Goal: Transaction & Acquisition: Purchase product/service

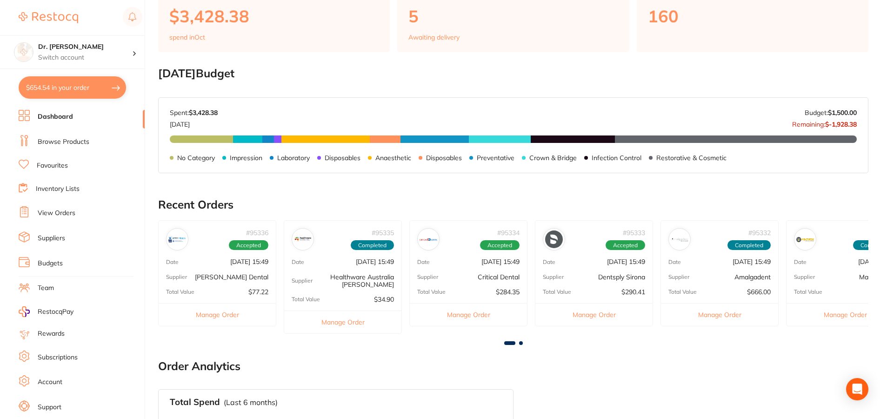
click at [62, 162] on link "Favourites" at bounding box center [52, 165] width 31 height 9
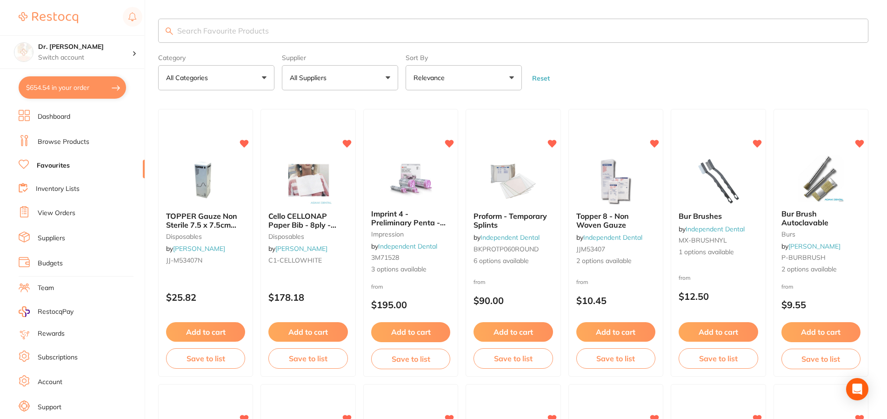
click at [197, 30] on input "search" at bounding box center [513, 31] width 710 height 24
type input "shofu"
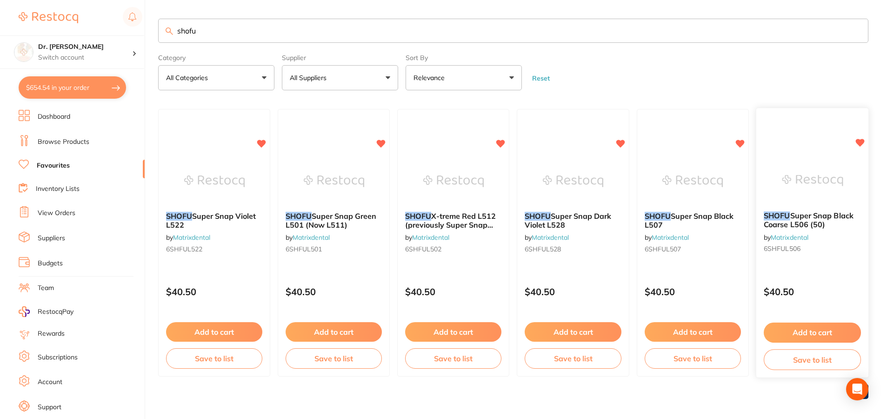
click at [803, 335] on button "Add to cart" at bounding box center [812, 332] width 97 height 20
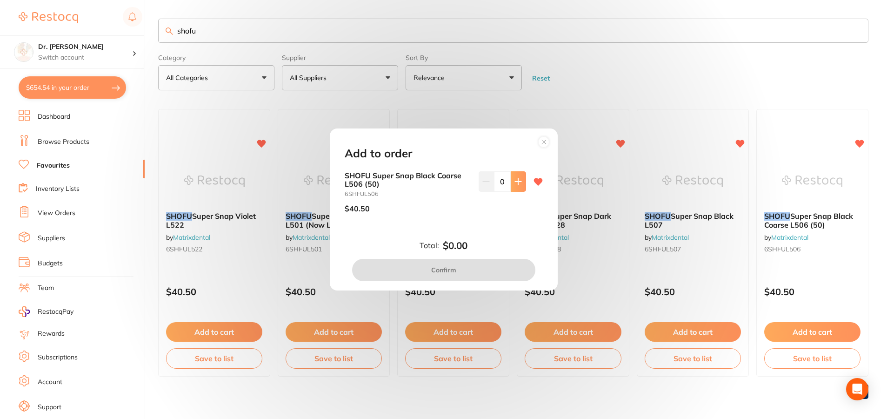
click at [519, 175] on button at bounding box center [518, 181] width 15 height 20
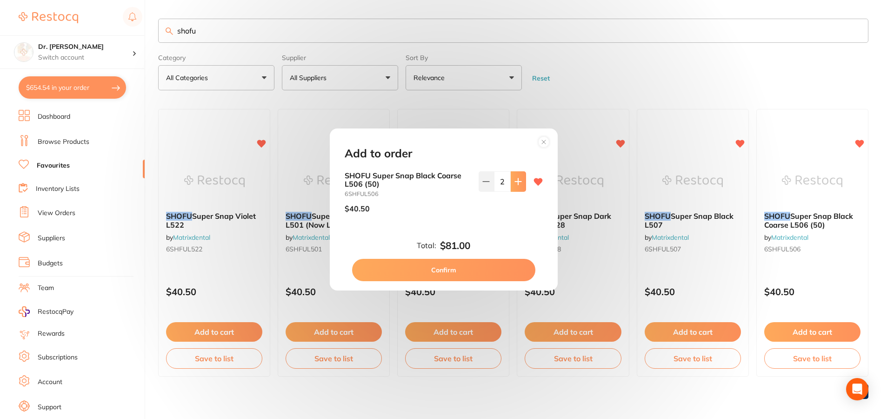
click at [519, 175] on button at bounding box center [518, 181] width 15 height 20
type input "3"
click at [483, 267] on button "Confirm" at bounding box center [443, 270] width 183 height 22
